Goal: Information Seeking & Learning: Check status

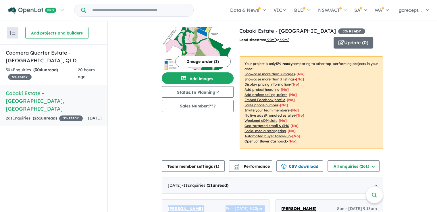
scroll to position [144, 0]
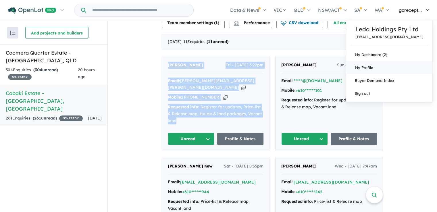
click at [373, 66] on span "My Profile" at bounding box center [364, 67] width 18 height 5
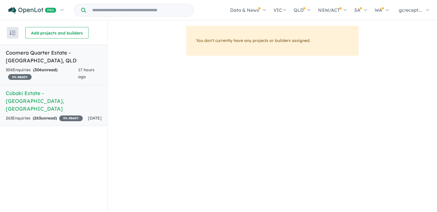
click at [87, 68] on span "17 hours ago" at bounding box center [86, 73] width 16 height 12
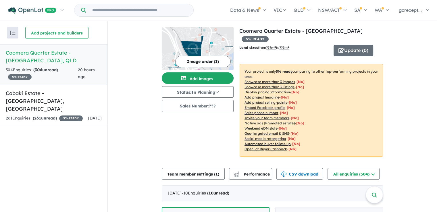
scroll to position [115, 0]
